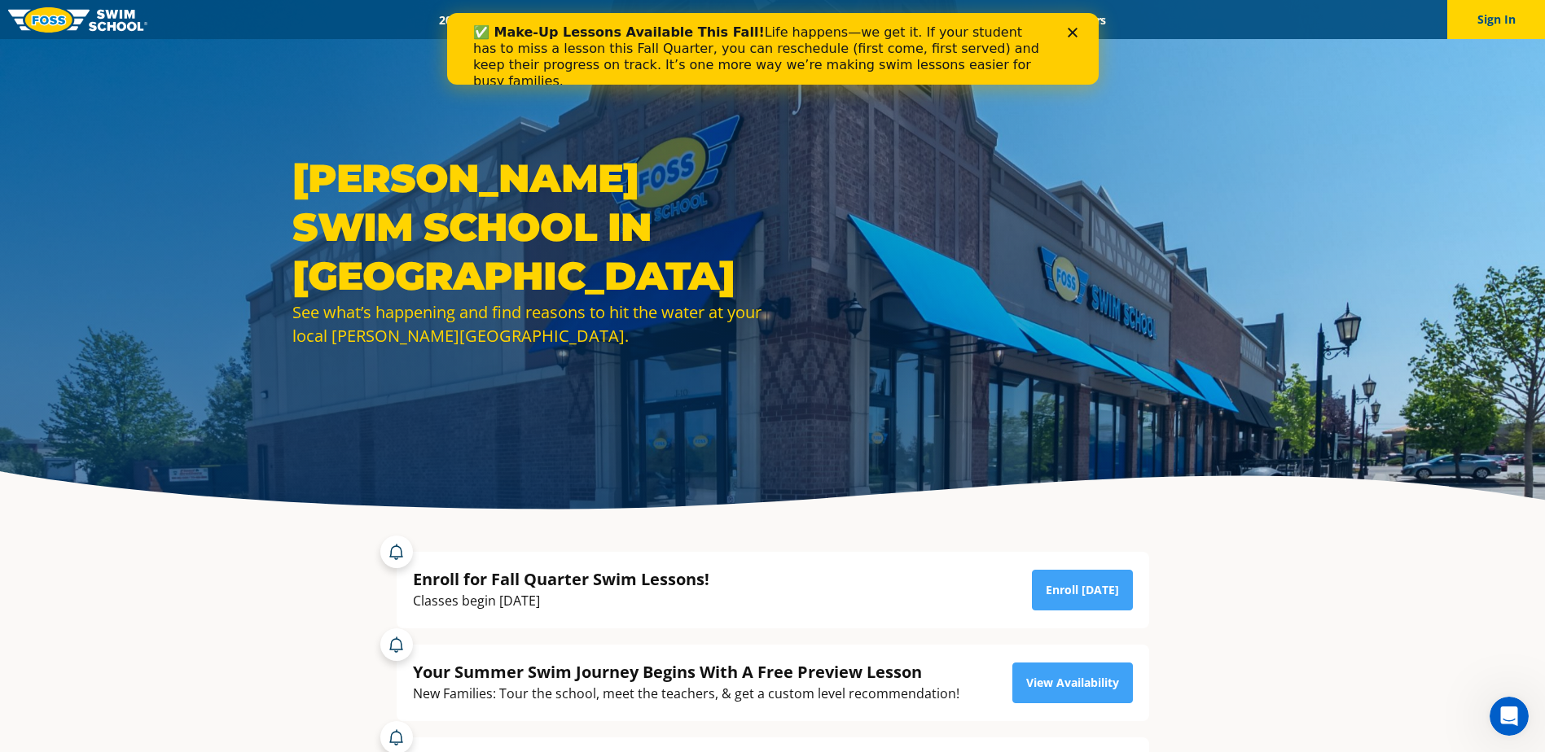
click at [1063, 33] on div "✅ Make-Up Lessons Available This Fall! Life happens—we get it. If your student …" at bounding box center [771, 57] width 599 height 75
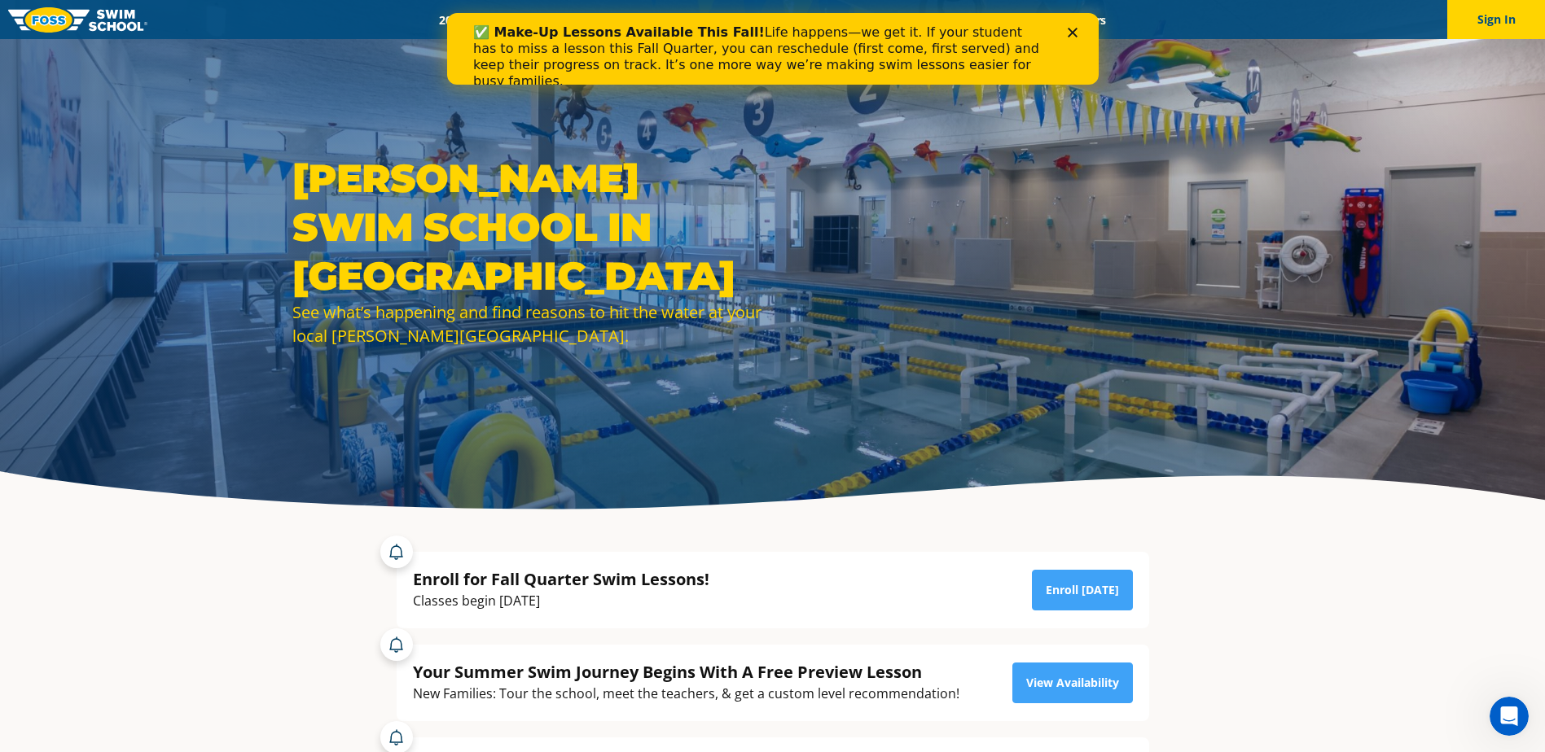
click at [1074, 33] on icon "Close" at bounding box center [1072, 33] width 10 height 10
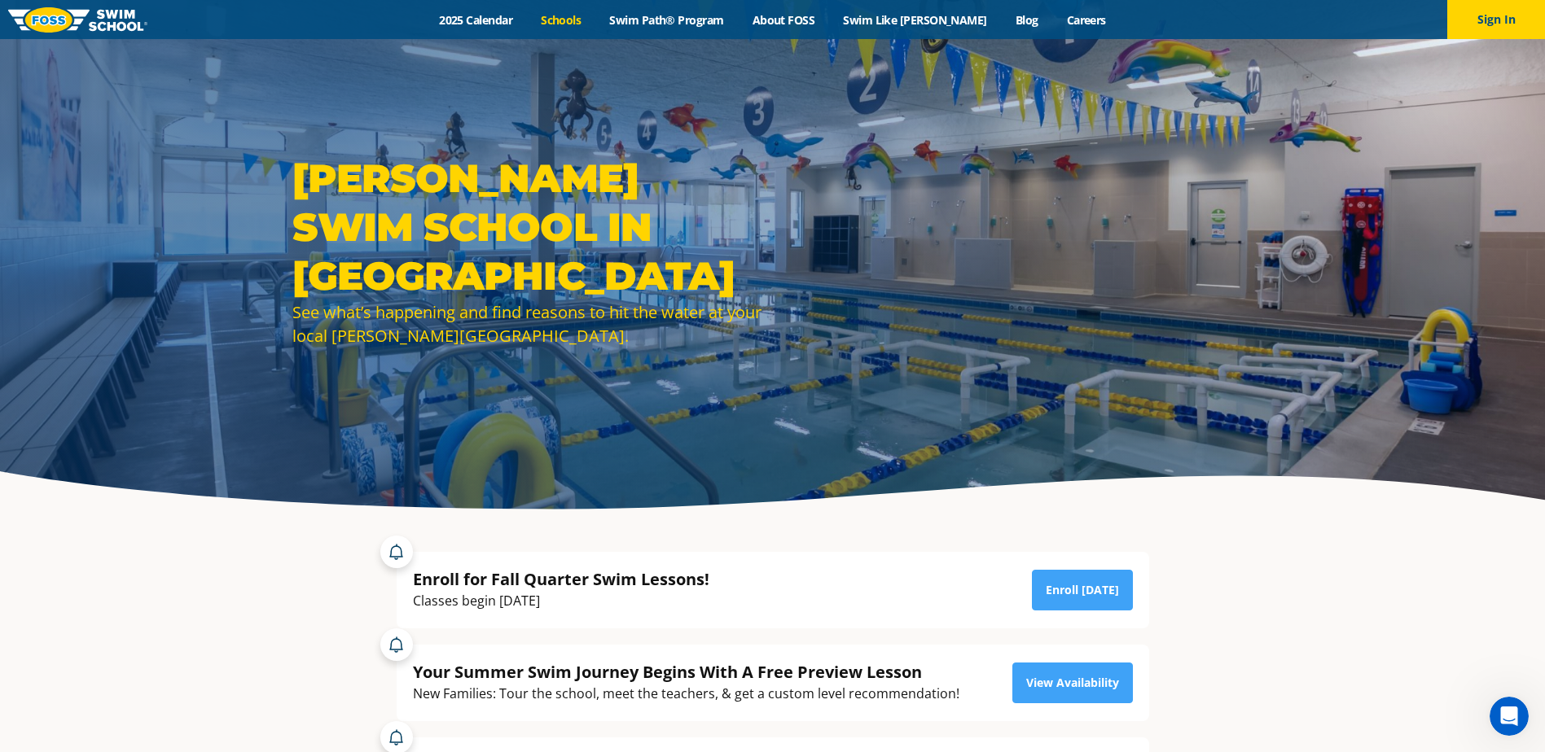
click at [595, 19] on link "Schools" at bounding box center [561, 19] width 68 height 15
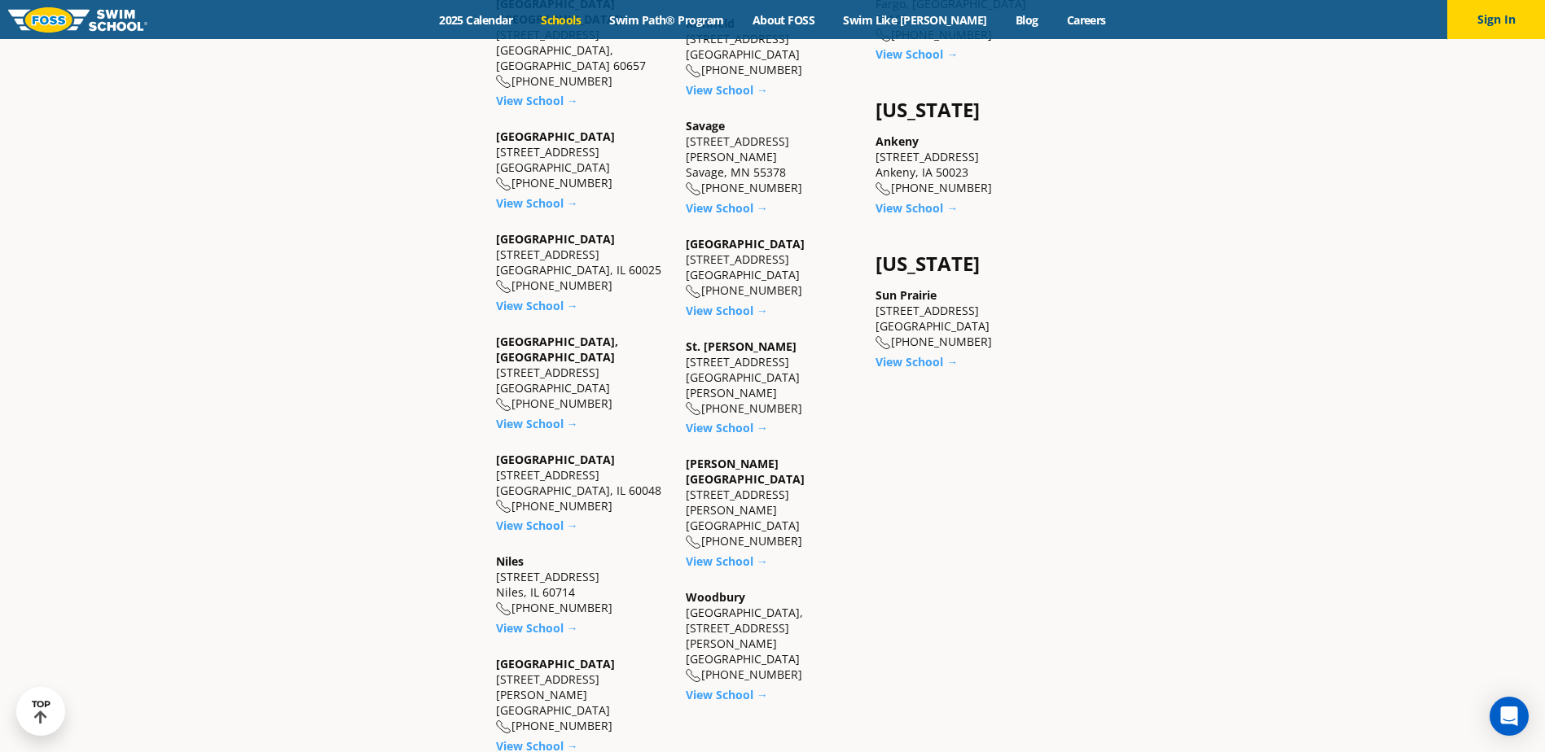
scroll to position [1384, 0]
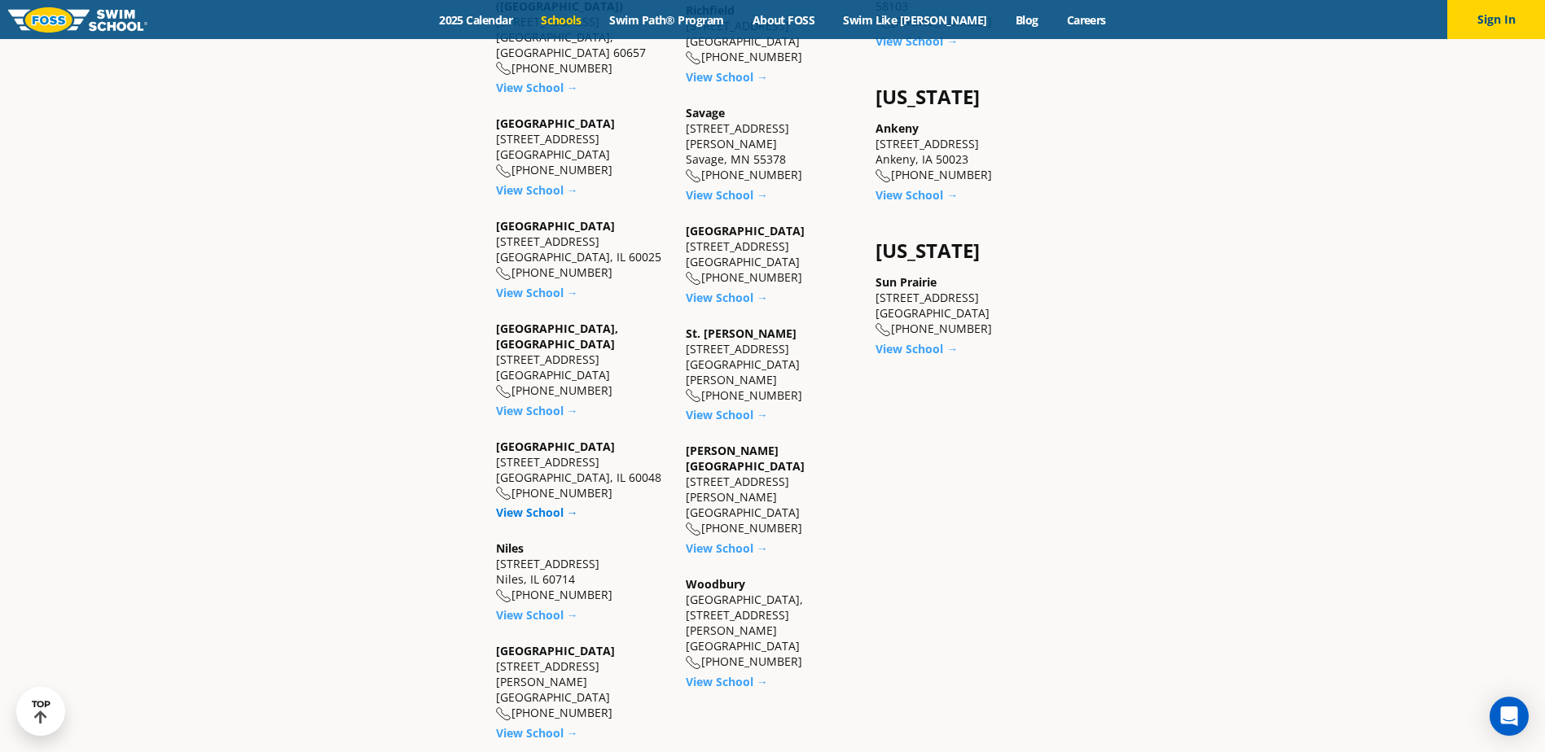
click at [536, 505] on link "View School →" at bounding box center [537, 512] width 82 height 15
